Goal: Task Accomplishment & Management: Use online tool/utility

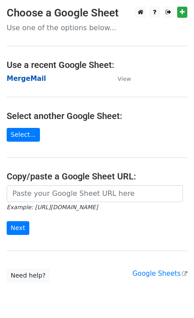
click at [35, 80] on strong "MergeMail" at bounding box center [26, 79] width 39 height 8
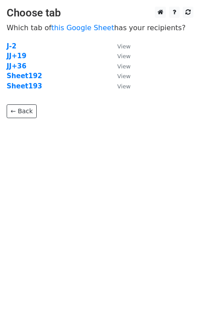
click at [32, 90] on td "Sheet193" at bounding box center [58, 86] width 102 height 10
click at [31, 88] on strong "Sheet193" at bounding box center [24, 86] width 35 height 8
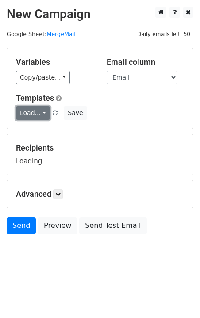
click at [37, 111] on link "Load..." at bounding box center [33, 113] width 34 height 14
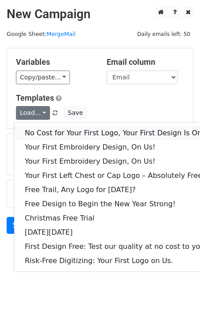
click at [54, 126] on link "No Cost for Your First Logo, Your First Design Is On Us!" at bounding box center [120, 133] width 213 height 14
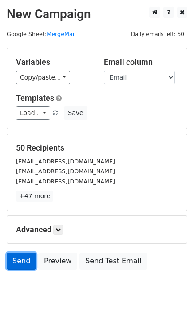
click at [20, 265] on link "Send" at bounding box center [21, 260] width 29 height 17
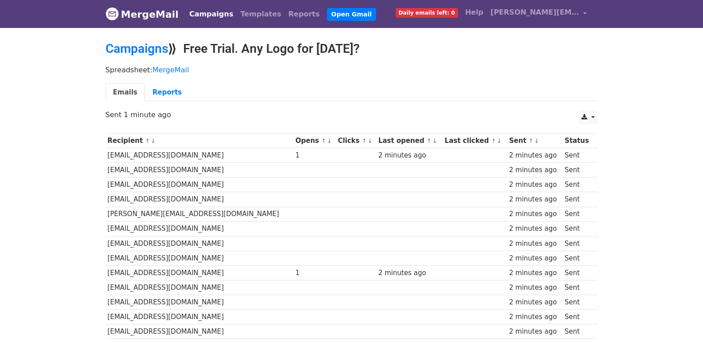
scroll to position [617, 0]
